Goal: Find specific page/section: Find specific page/section

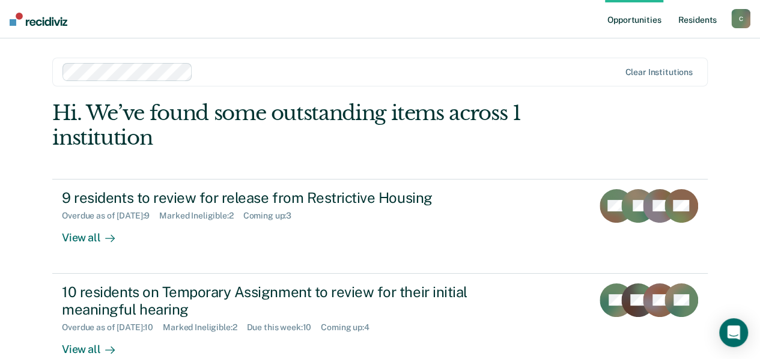
click at [687, 21] on link "Resident s" at bounding box center [697, 19] width 44 height 38
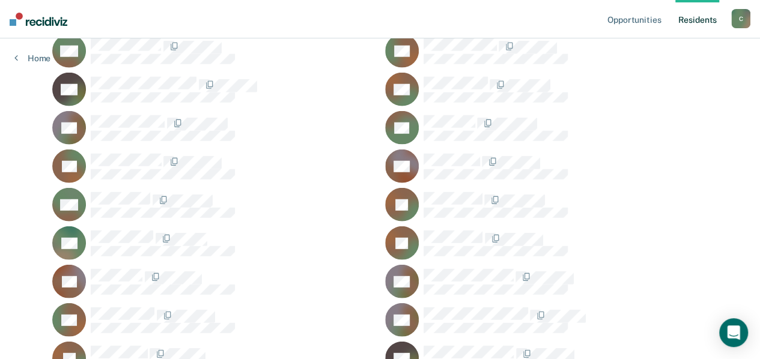
scroll to position [8334, 0]
